Goal: Find specific page/section: Find specific page/section

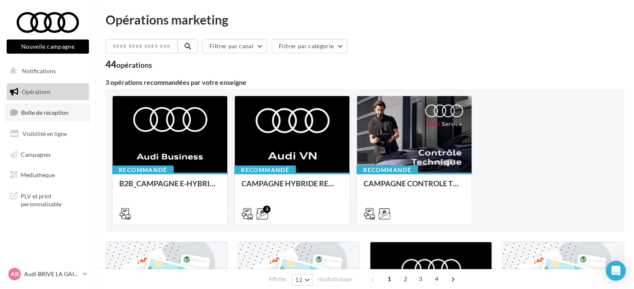
click at [42, 110] on span "Boîte de réception" at bounding box center [44, 112] width 47 height 7
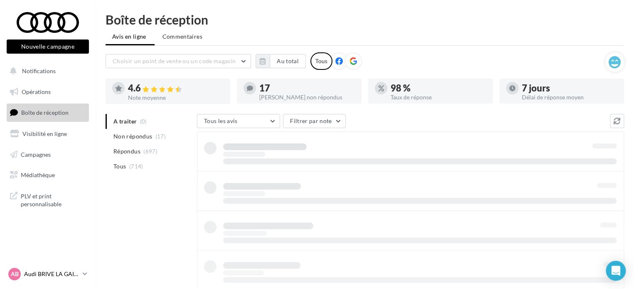
click at [72, 272] on p "Audi BRIVE LA GAILLARDE" at bounding box center [51, 274] width 55 height 8
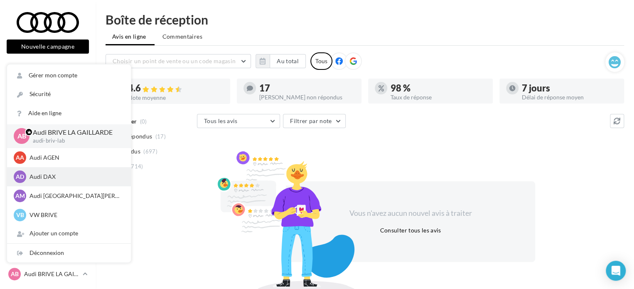
click at [62, 176] on p "Audi DAX" at bounding box center [75, 177] width 91 height 8
